Goal: Task Accomplishment & Management: Manage account settings

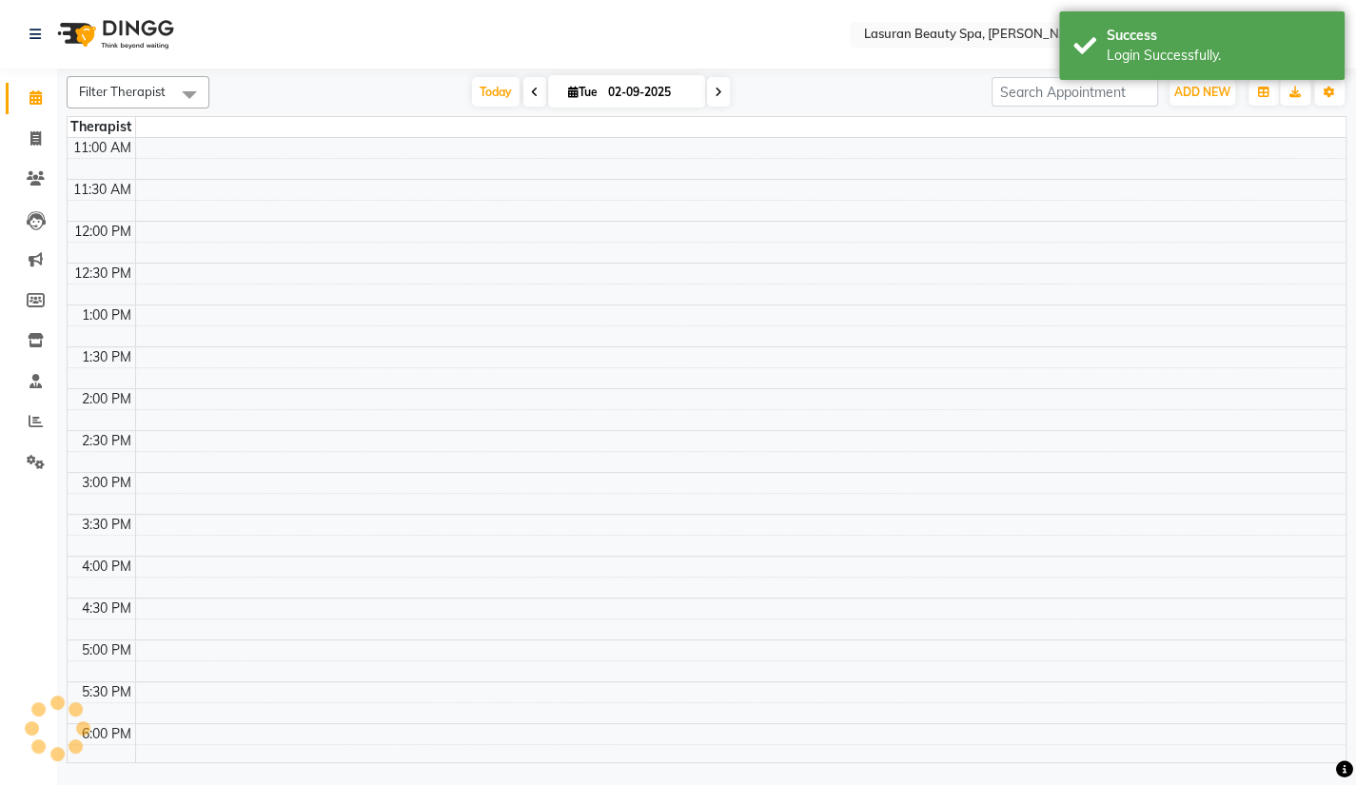
select select "en"
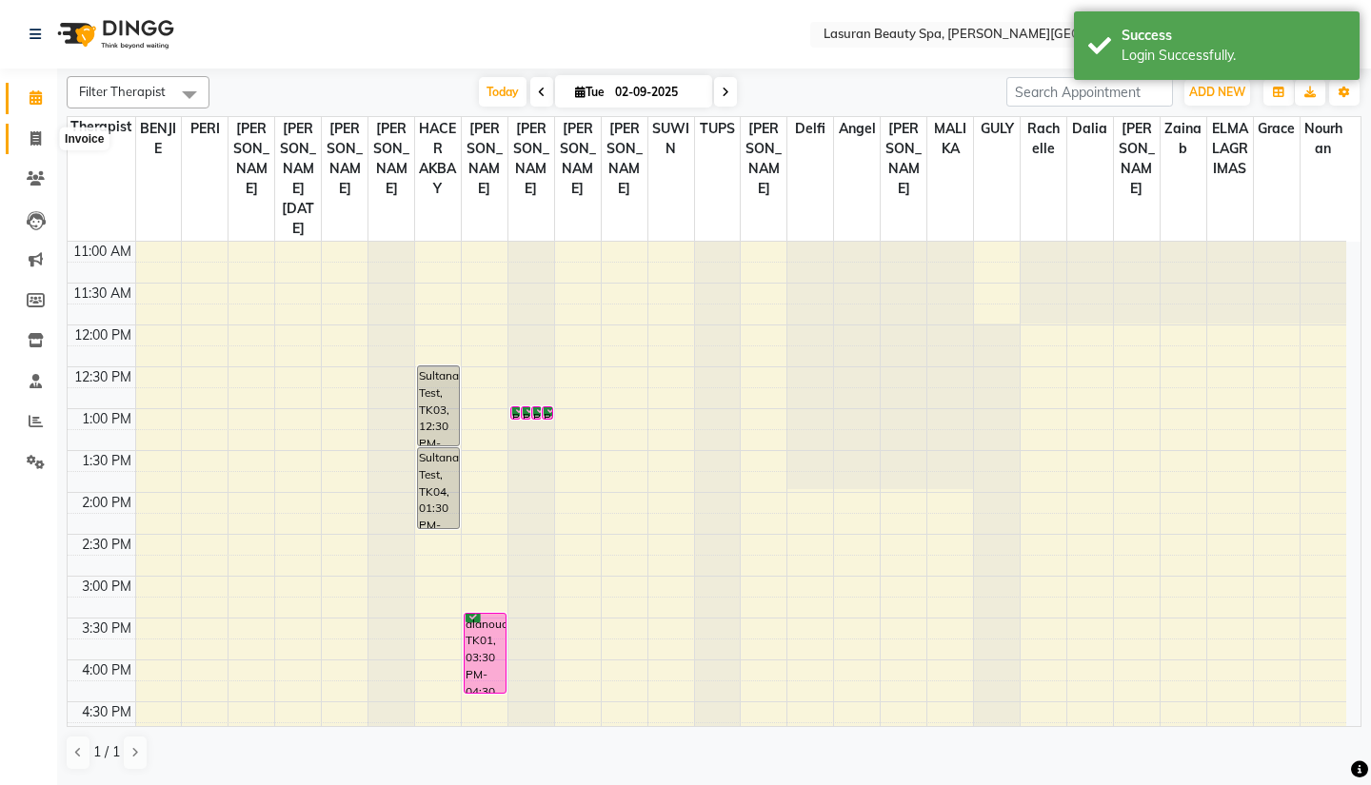
click at [32, 133] on icon at bounding box center [35, 138] width 10 height 14
select select "service"
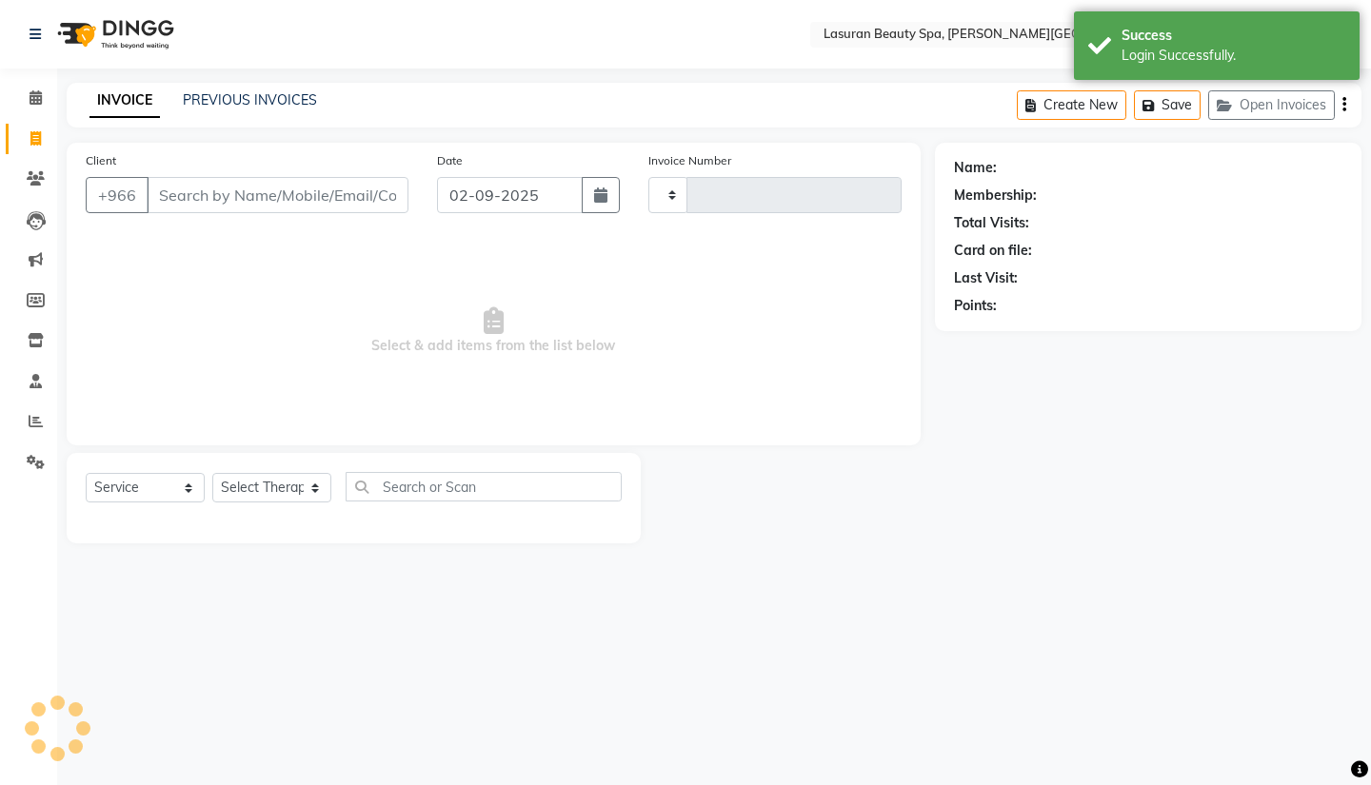
type input "1373"
select select "6941"
click at [223, 203] on input "Client" at bounding box center [278, 195] width 262 height 36
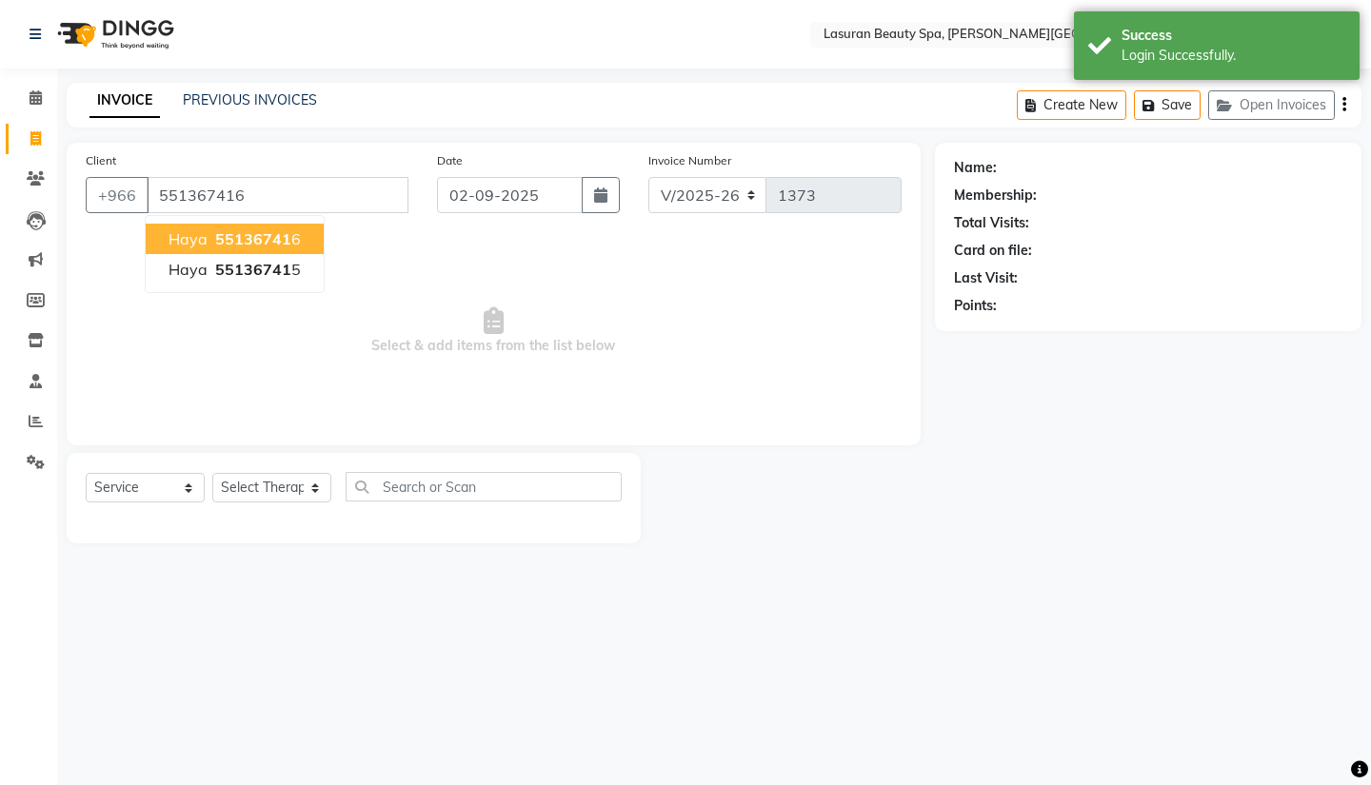
type input "551367416"
click at [234, 189] on input "551367416" at bounding box center [278, 195] width 262 height 36
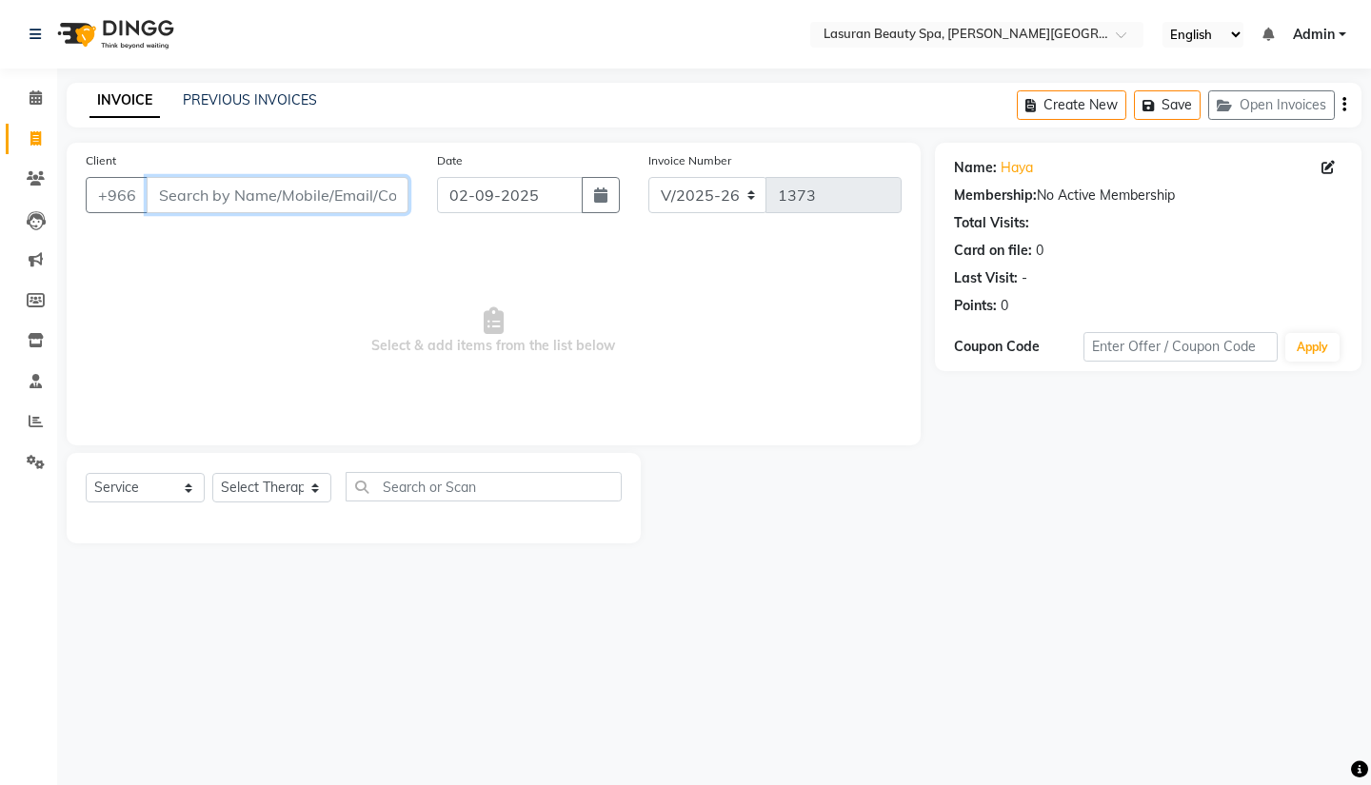
click at [262, 188] on input "Client" at bounding box center [278, 195] width 262 height 36
paste input "966550728475"
type input "966550728475"
click at [282, 105] on link "PREVIOUS INVOICES" at bounding box center [250, 99] width 134 height 17
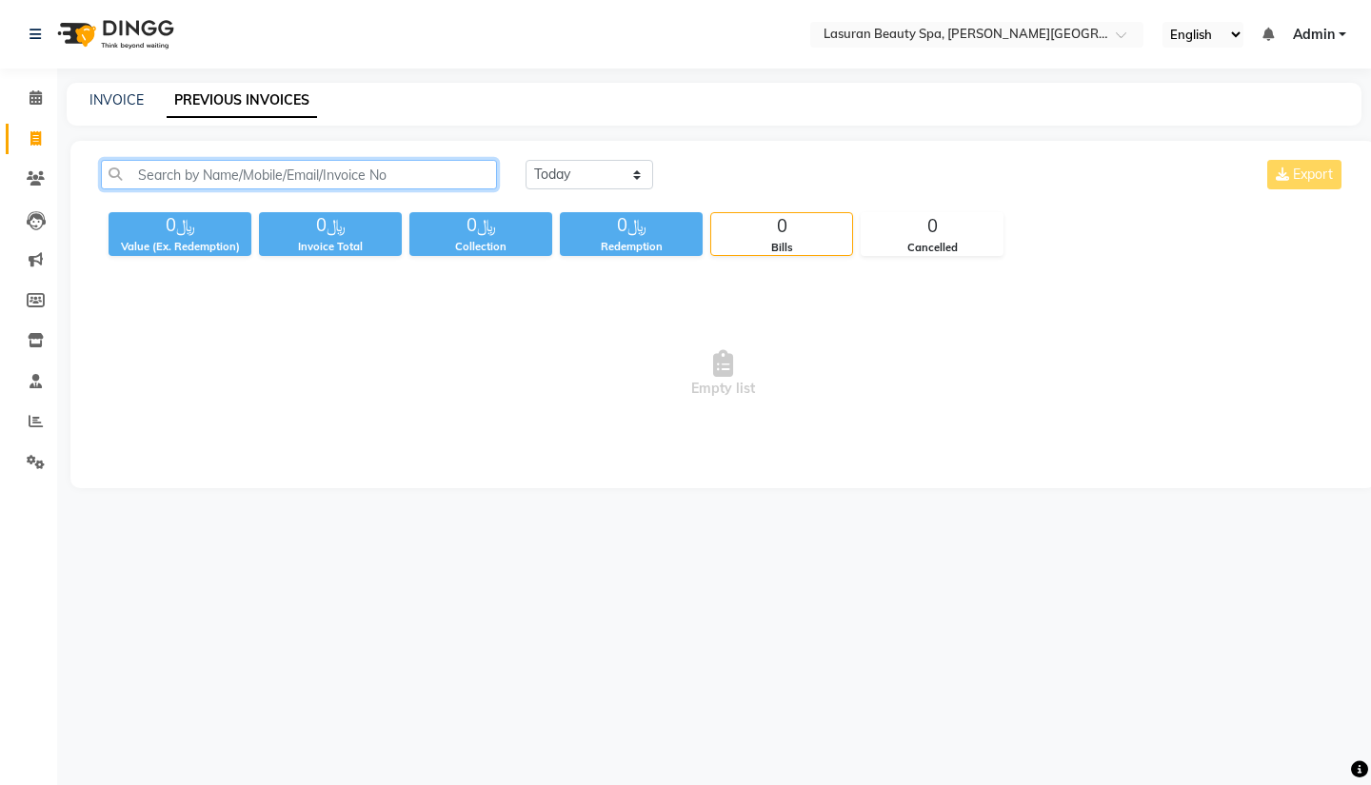
click at [451, 171] on input "text" at bounding box center [299, 175] width 396 height 30
paste input "966550728475"
type input "966550728475"
click at [166, 175] on input "966550728475" at bounding box center [299, 175] width 396 height 30
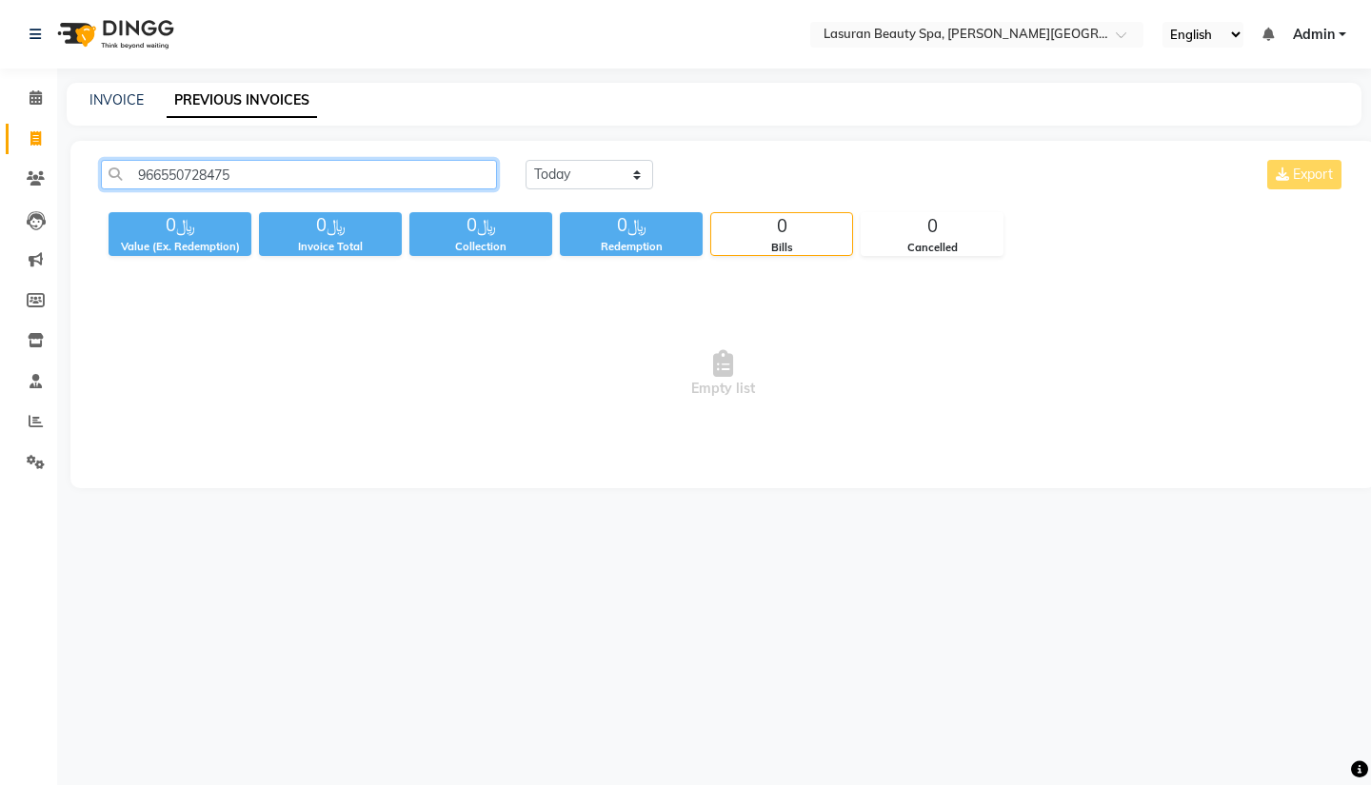
click at [166, 175] on input "966550728475" at bounding box center [299, 175] width 396 height 30
click at [42, 106] on span at bounding box center [35, 99] width 33 height 22
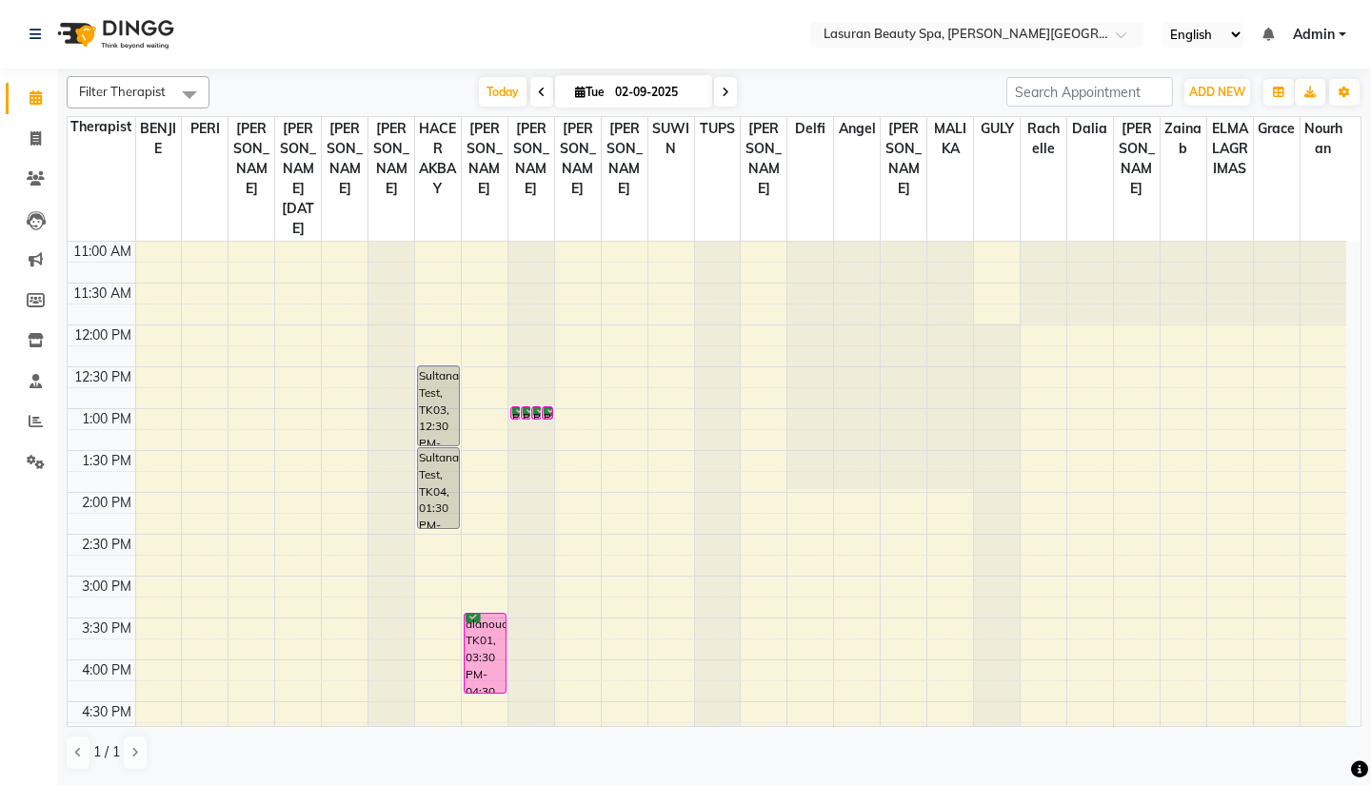
click at [440, 386] on div "Sultanah Test, TK03, 12:30 PM-01:30 PM, [PERSON_NAME] | جلسة [PERSON_NAME]" at bounding box center [438, 405] width 41 height 79
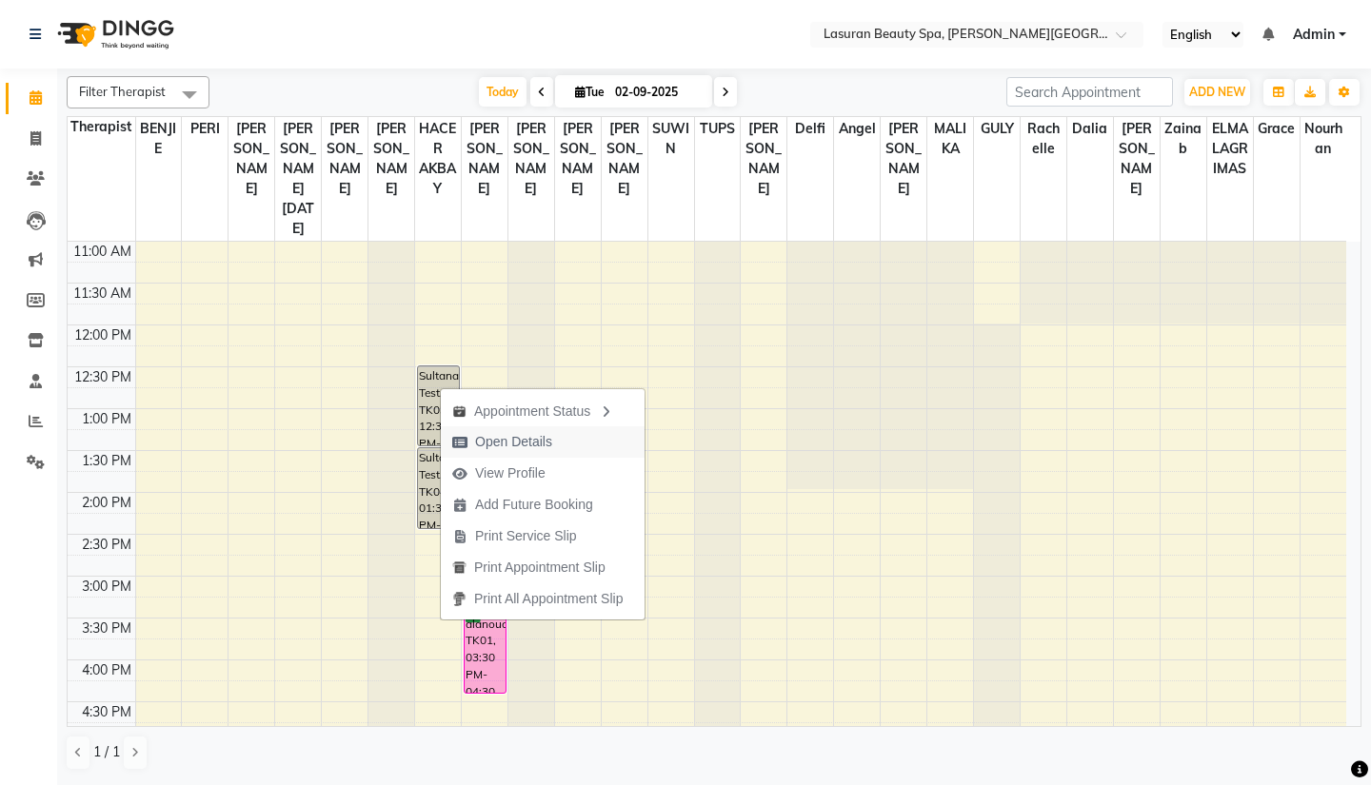
click at [509, 441] on span "Open Details" at bounding box center [513, 442] width 77 height 20
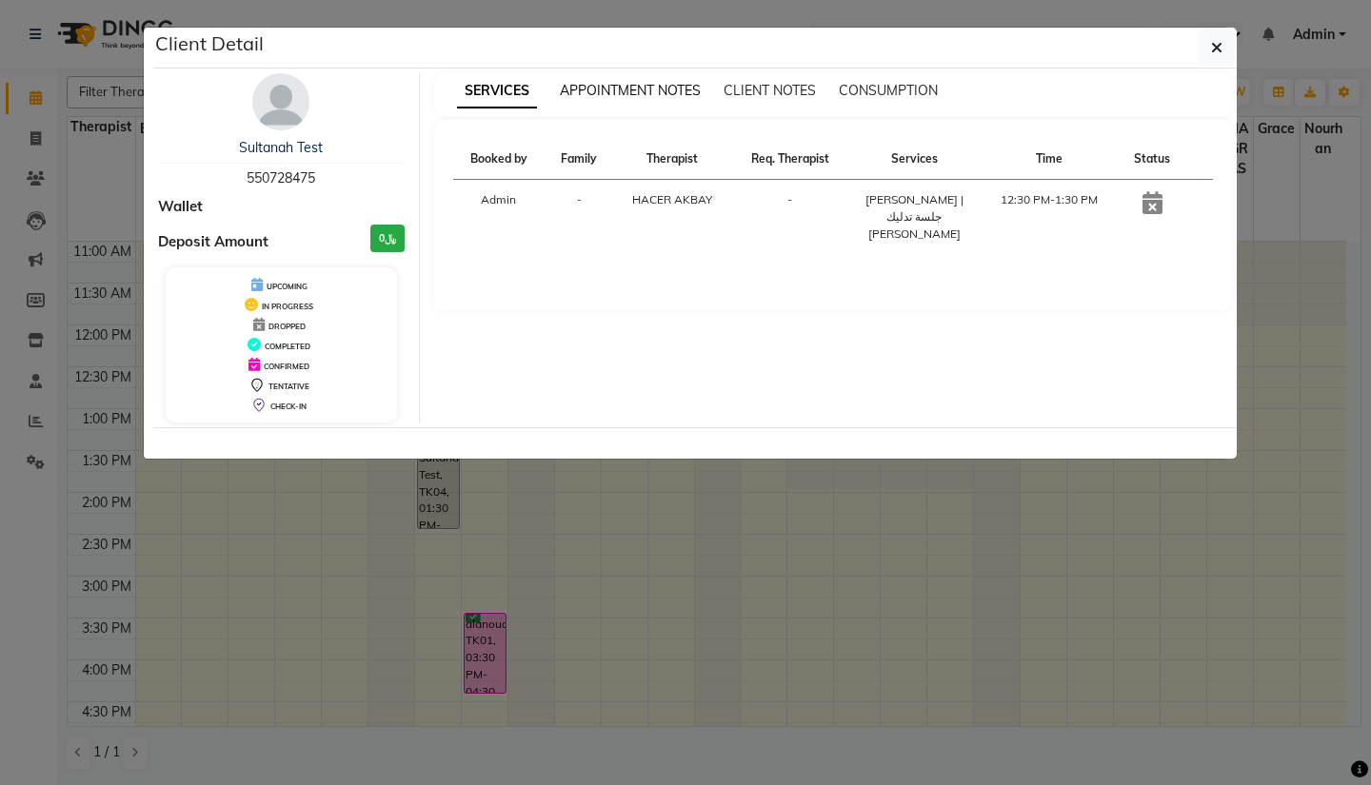
click at [658, 87] on span "APPOINTMENT NOTES" at bounding box center [630, 90] width 141 height 17
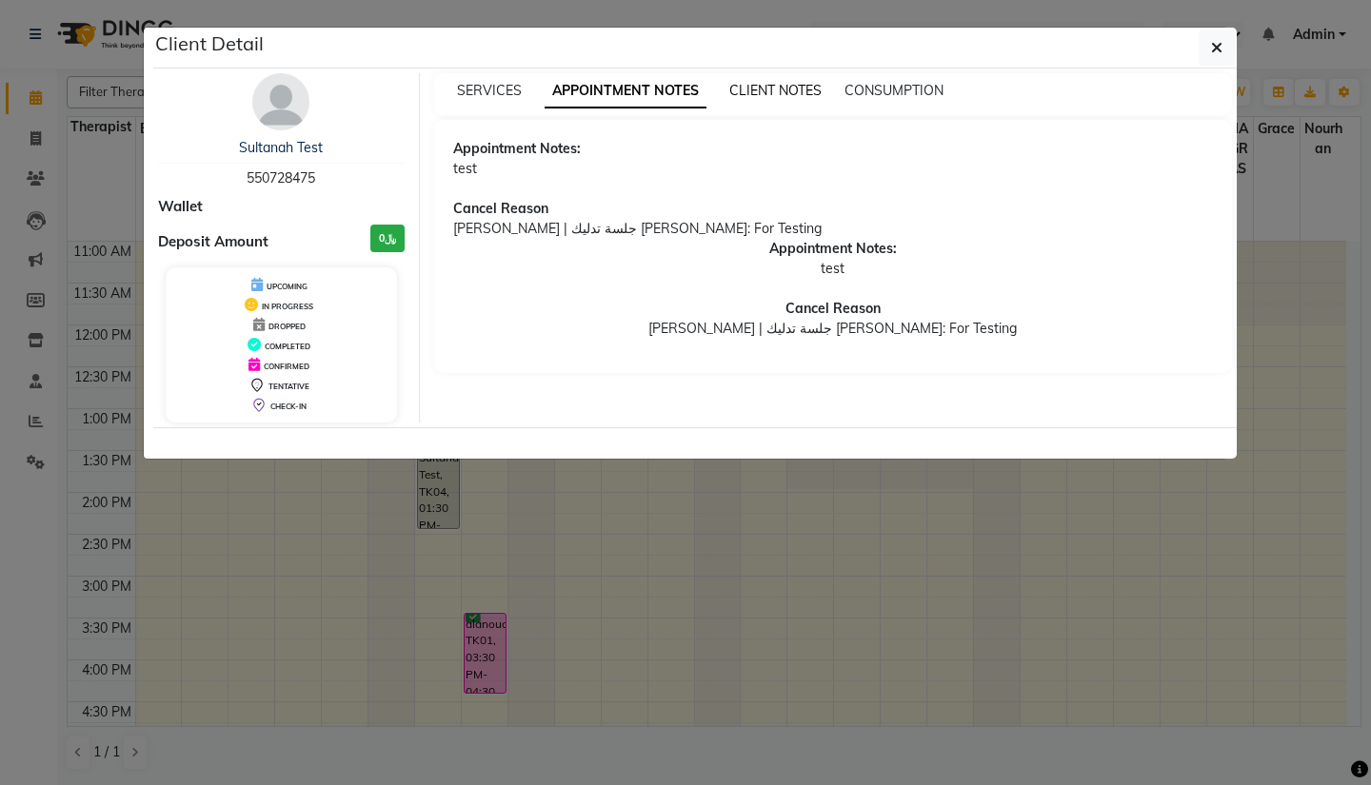
click at [784, 89] on span "CLIENT NOTES" at bounding box center [775, 90] width 92 height 17
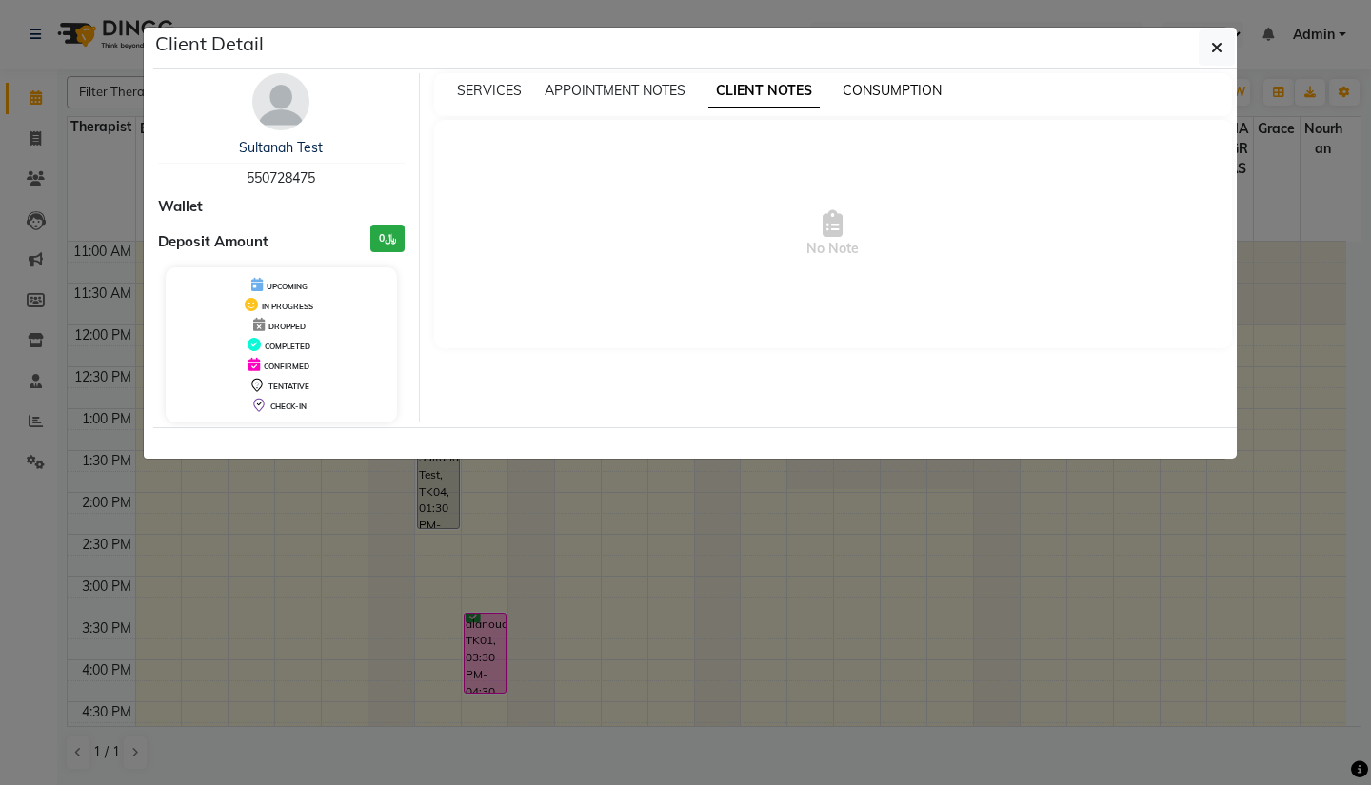
click at [906, 83] on span "CONSUMPTION" at bounding box center [891, 90] width 99 height 17
click at [666, 85] on span "APPOINTMENT NOTES" at bounding box center [614, 90] width 141 height 17
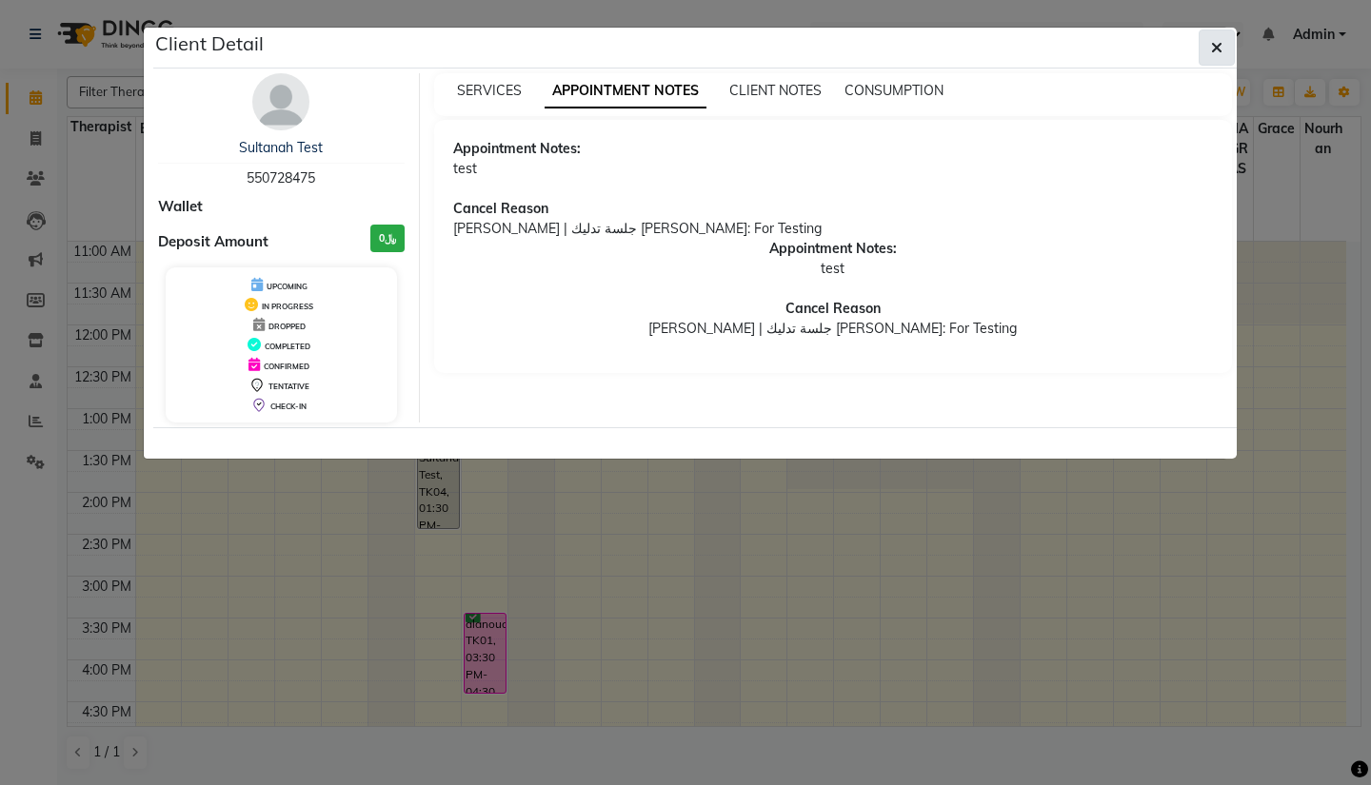
click at [1220, 56] on span "button" at bounding box center [1216, 47] width 11 height 19
